Goal: Browse casually

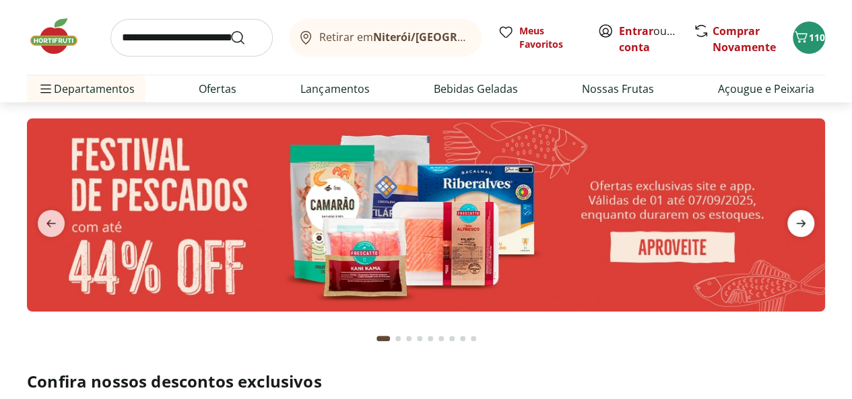
click at [804, 225] on icon "next" at bounding box center [800, 223] width 16 height 16
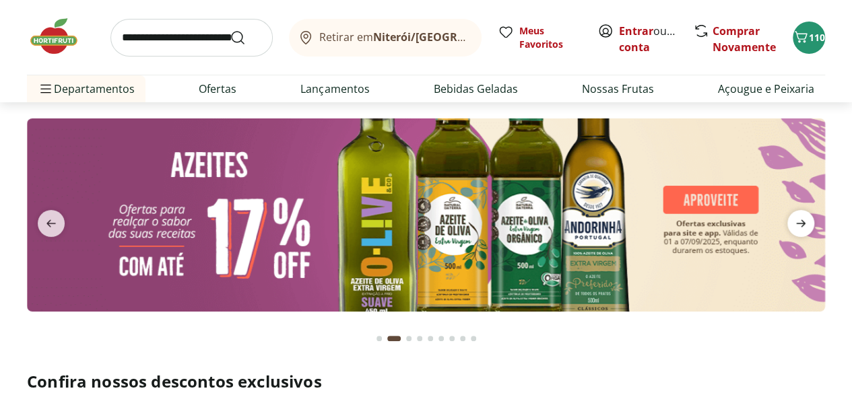
click at [801, 223] on icon "next" at bounding box center [800, 223] width 9 height 7
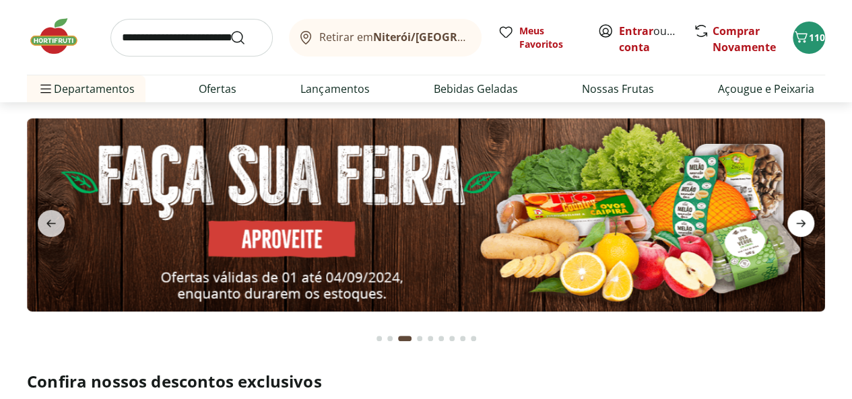
click at [802, 219] on icon "next" at bounding box center [800, 223] width 16 height 16
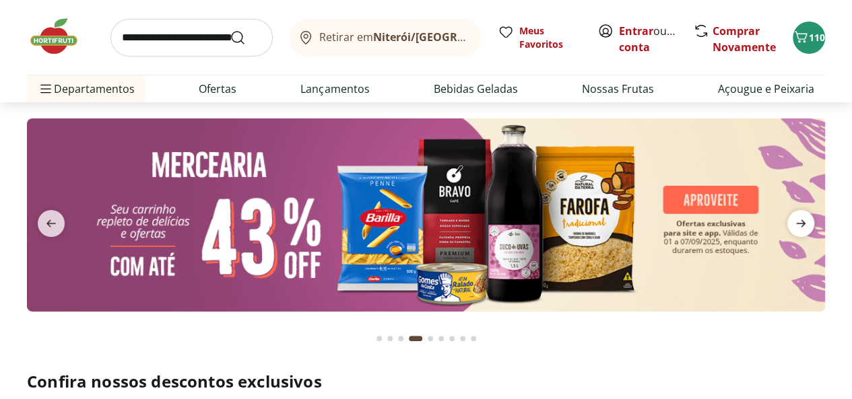
click at [802, 219] on icon "next" at bounding box center [800, 223] width 16 height 16
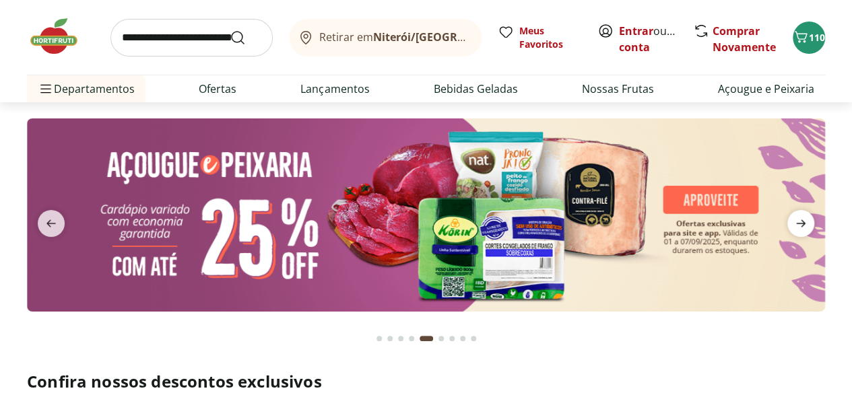
click at [802, 219] on icon "next" at bounding box center [800, 223] width 16 height 16
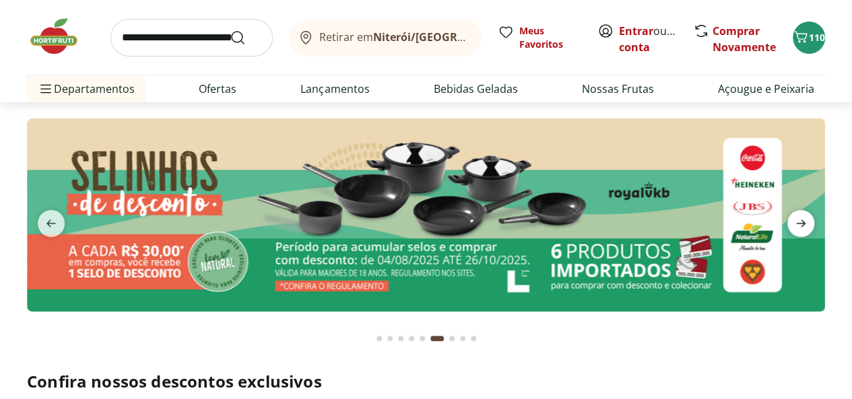
click at [802, 219] on icon "next" at bounding box center [800, 223] width 16 height 16
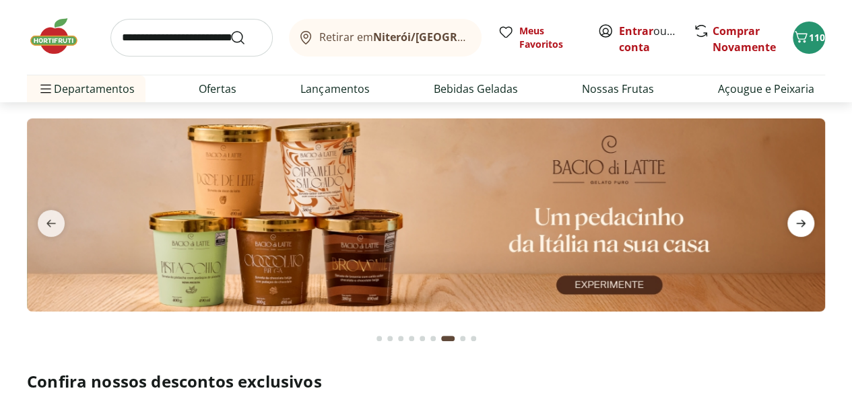
click at [802, 219] on icon "next" at bounding box center [800, 223] width 16 height 16
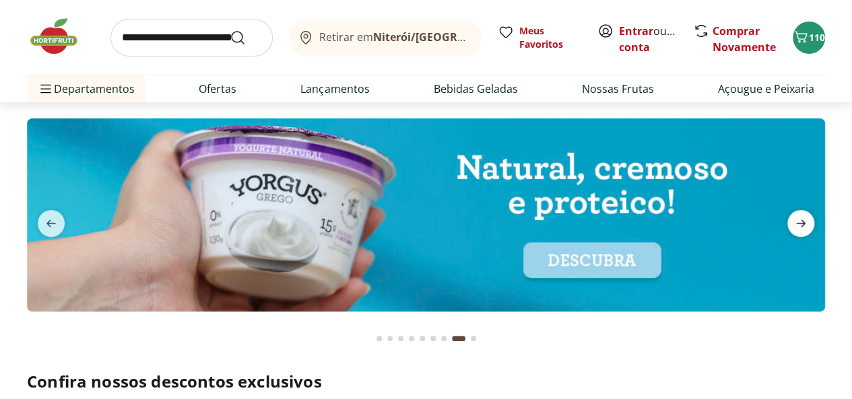
click at [802, 219] on icon "next" at bounding box center [800, 223] width 16 height 16
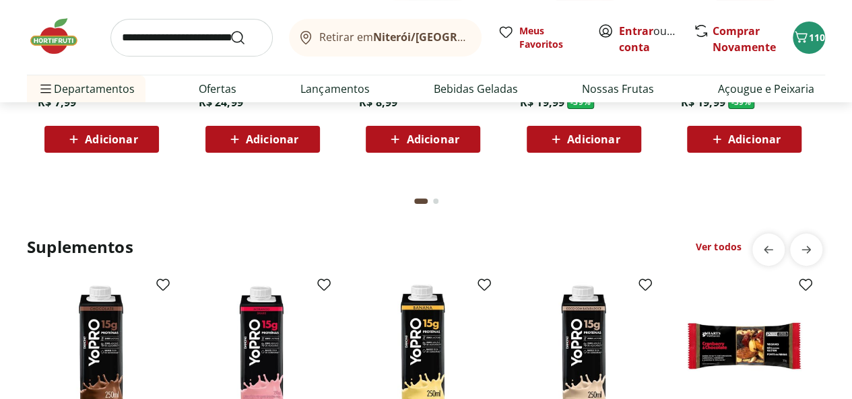
scroll to position [2761, 0]
